Goal: Go to known website

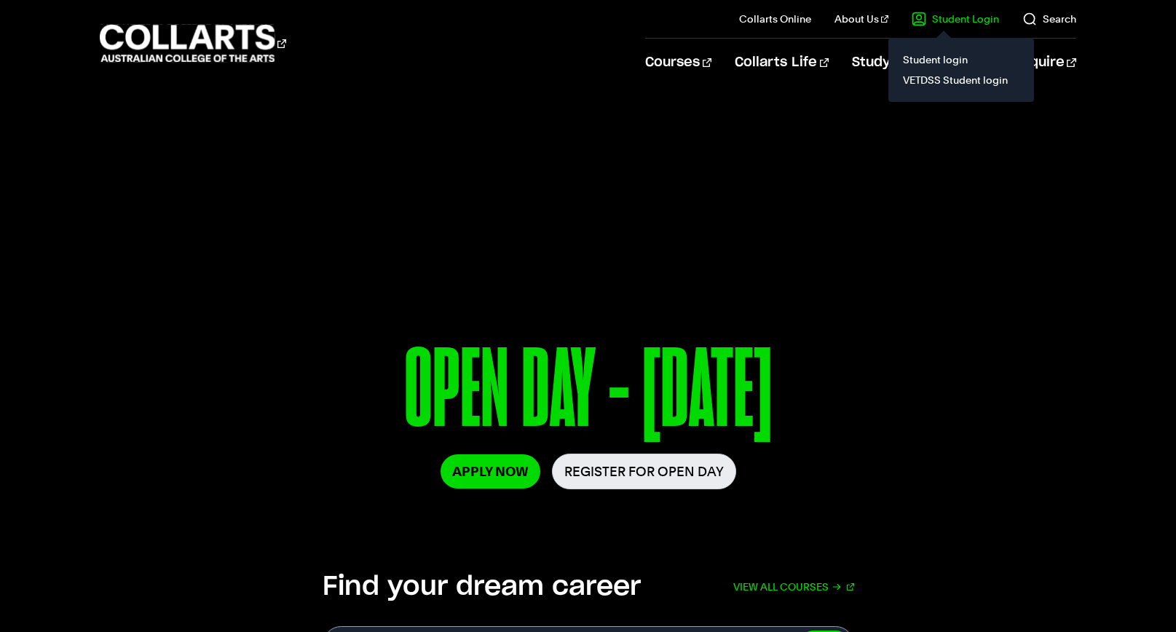
drag, startPoint x: 0, startPoint y: 0, endPoint x: 949, endPoint y: 12, distance: 948.8
click at [949, 12] on link "Student Login" at bounding box center [955, 19] width 87 height 15
click at [945, 56] on link "Student login" at bounding box center [961, 60] width 122 height 20
click at [967, 20] on link "Student Login" at bounding box center [955, 19] width 87 height 15
click at [957, 49] on div "Student login VETDSS Student login" at bounding box center [961, 70] width 146 height 64
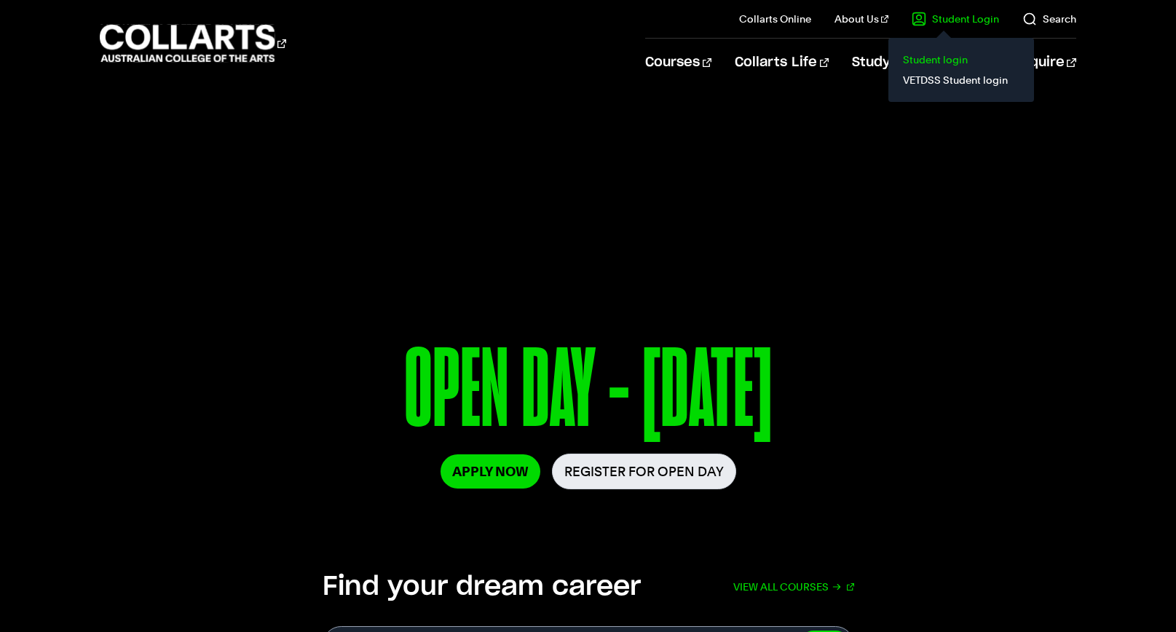
click at [955, 50] on link "Student login" at bounding box center [961, 60] width 122 height 20
